Goal: Check status: Check status

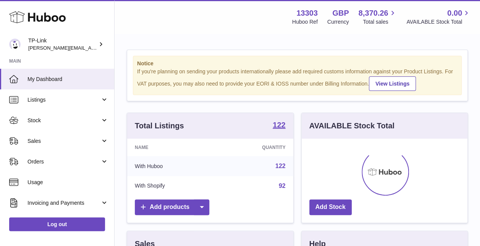
scroll to position [119, 166]
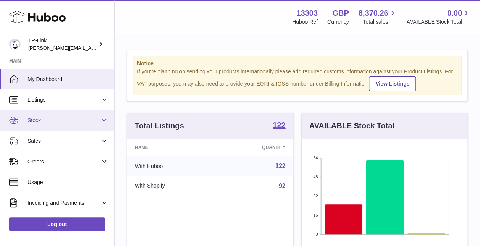
click at [64, 118] on span "Stock" at bounding box center [63, 120] width 73 height 7
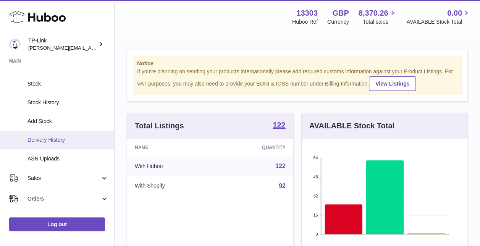
scroll to position [76, 0]
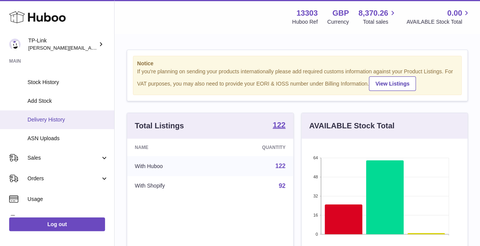
click at [62, 115] on link "Delivery History" at bounding box center [57, 119] width 114 height 19
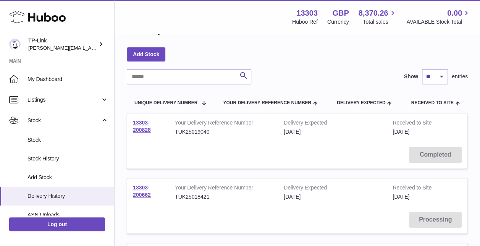
scroll to position [38, 0]
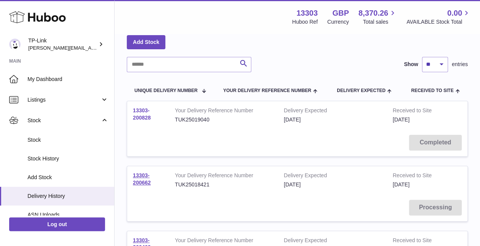
click at [142, 110] on link "13303-200828" at bounding box center [142, 113] width 18 height 13
